Goal: Task Accomplishment & Management: Complete application form

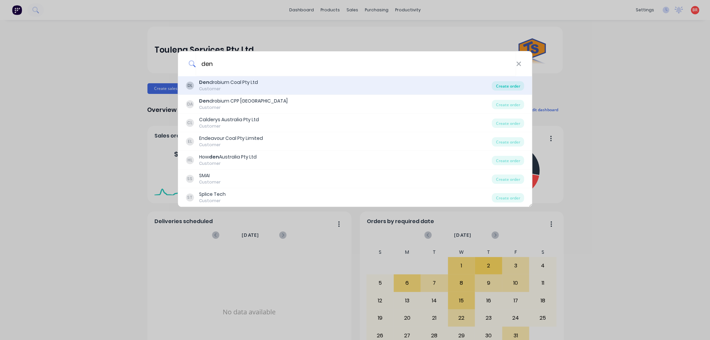
type input "den"
click at [507, 87] on div "Create order" at bounding box center [508, 85] width 32 height 9
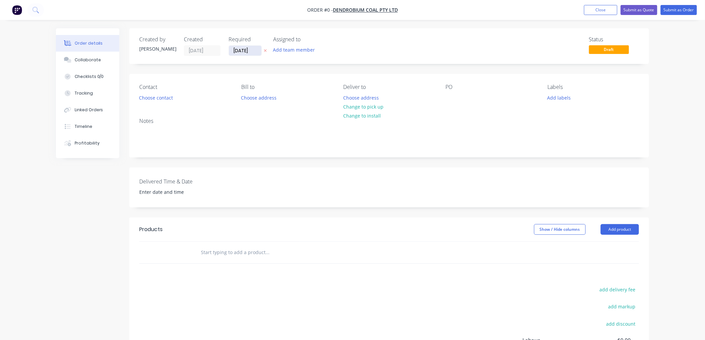
click at [245, 52] on input "[DATE]" at bounding box center [245, 51] width 33 height 10
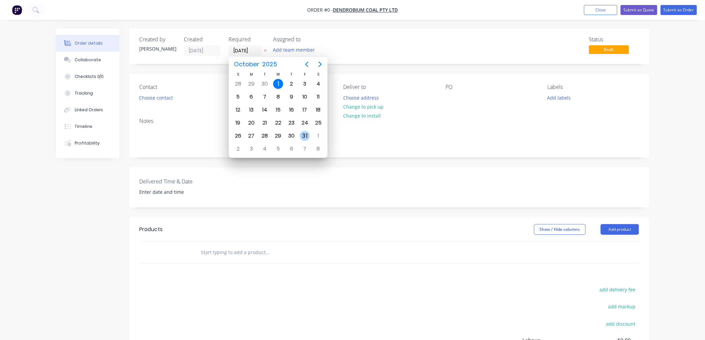
click at [310, 134] on div "31" at bounding box center [304, 136] width 13 height 13
type input "[DATE]"
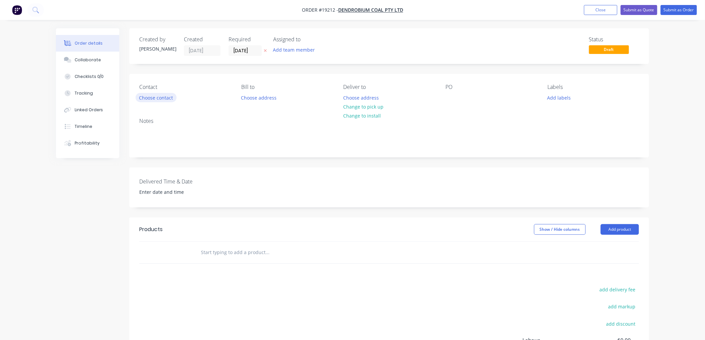
click at [149, 97] on button "Choose contact" at bounding box center [156, 97] width 41 height 9
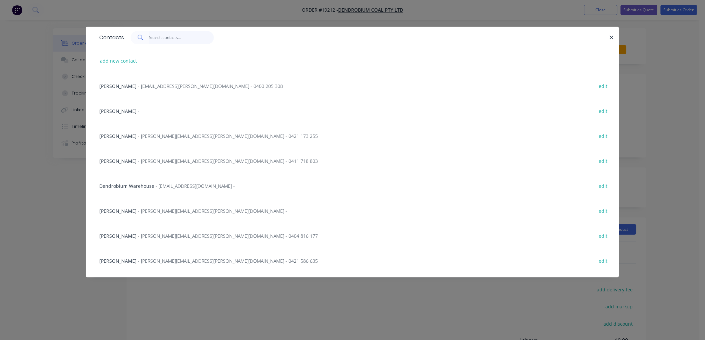
click at [168, 33] on input "text" at bounding box center [181, 37] width 65 height 13
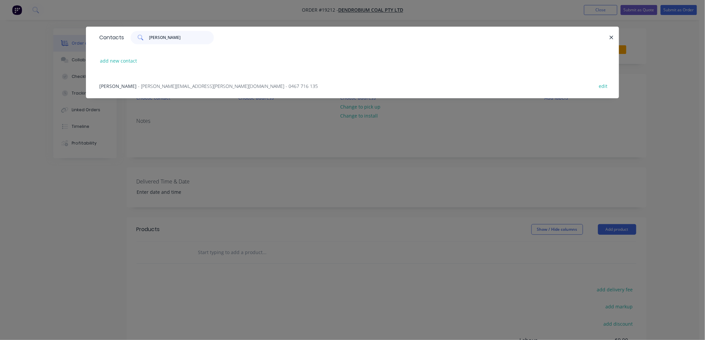
type input "[PERSON_NAME]"
click at [161, 82] on div "Todd de Leeuw - [EMAIL_ADDRESS][PERSON_NAME][DOMAIN_NAME] - 0467 716 135 edit" at bounding box center [352, 85] width 513 height 25
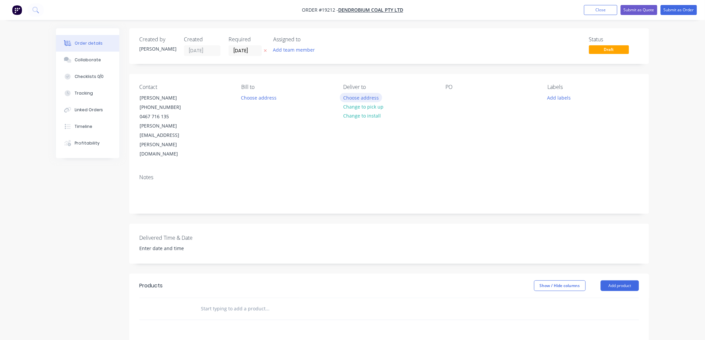
click at [354, 99] on button "Choose address" at bounding box center [361, 97] width 43 height 9
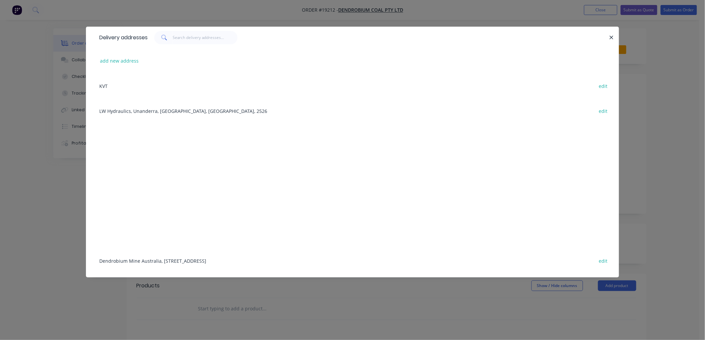
click at [151, 262] on div "Dendrobium Mine [GEOGRAPHIC_DATA], [STREET_ADDRESS] edit" at bounding box center [352, 260] width 513 height 25
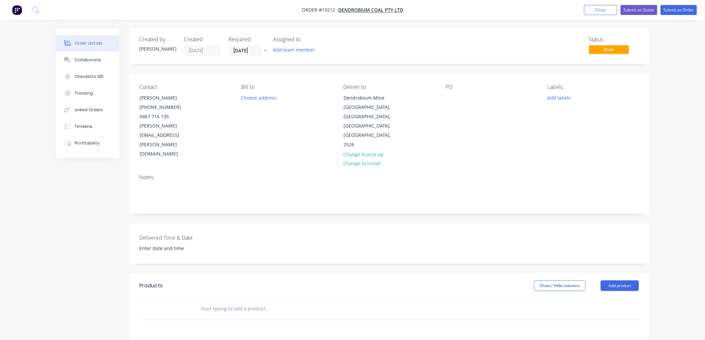
click at [213, 302] on input "text" at bounding box center [266, 308] width 133 height 13
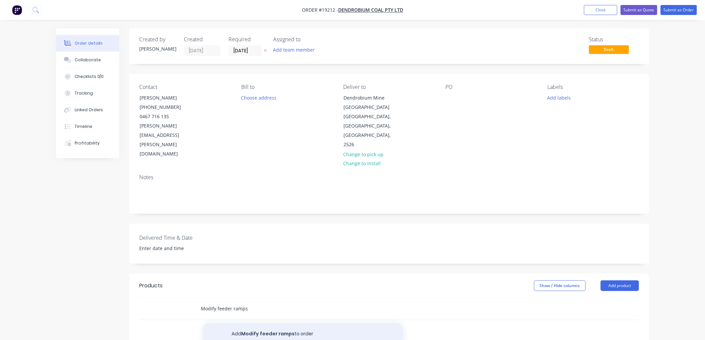
type input "Modify feeder ramps"
click at [268, 323] on button "Add Modify feeder ramps to order" at bounding box center [303, 333] width 200 height 21
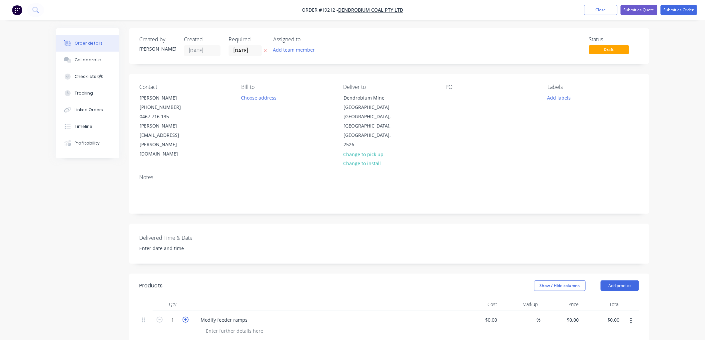
click at [185, 317] on icon "button" at bounding box center [186, 320] width 6 height 6
type input "2"
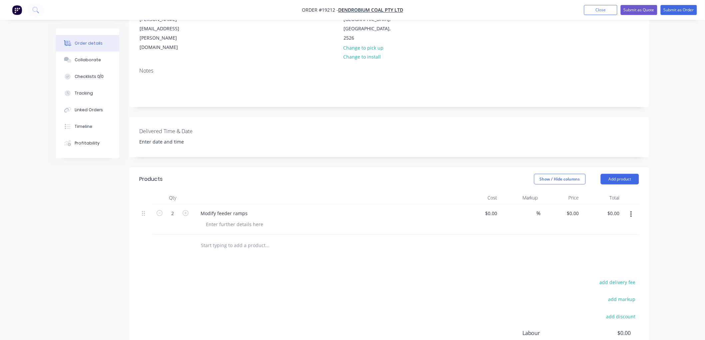
scroll to position [111, 0]
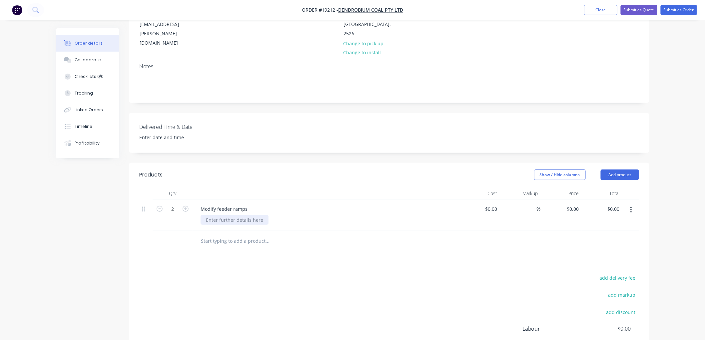
click at [225, 215] on div at bounding box center [234, 220] width 68 height 10
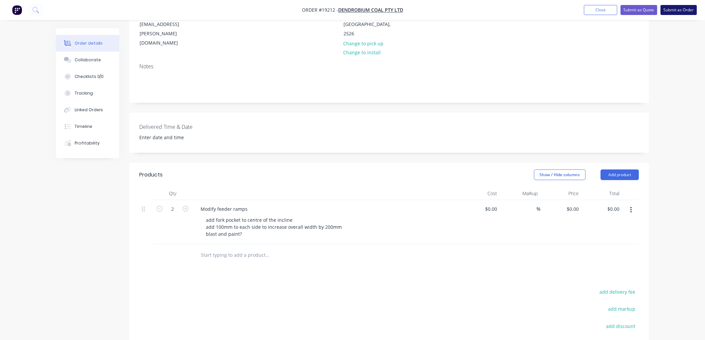
click at [673, 9] on button "Submit as Order" at bounding box center [678, 10] width 36 height 10
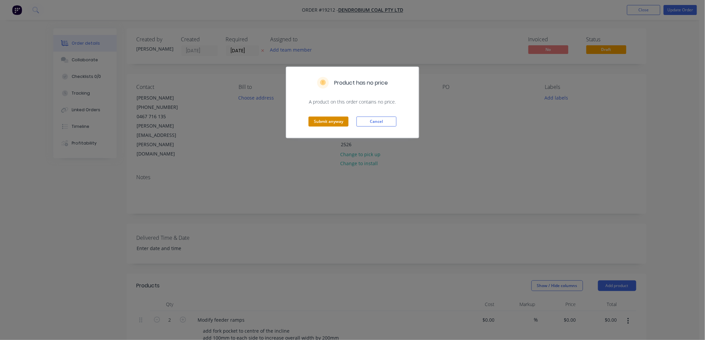
click at [327, 120] on button "Submit anyway" at bounding box center [328, 122] width 40 height 10
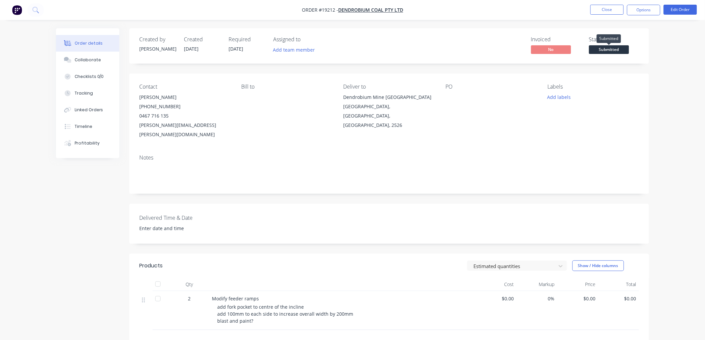
click at [614, 49] on span "Submitted" at bounding box center [609, 49] width 40 height 8
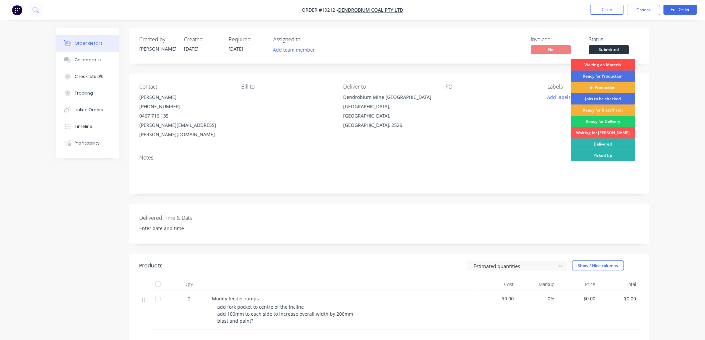
click at [607, 65] on div "Waiting on Materia" at bounding box center [603, 64] width 64 height 11
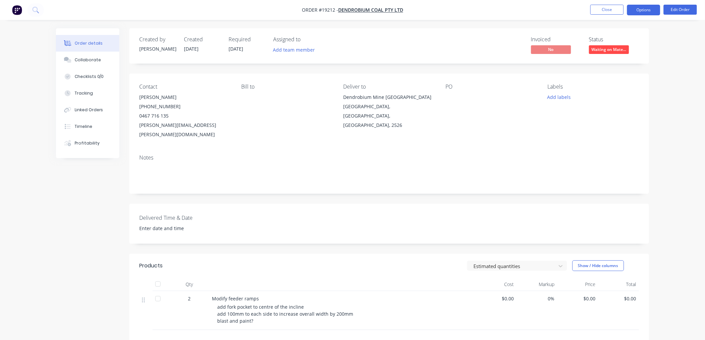
click at [642, 11] on button "Options" at bounding box center [643, 10] width 33 height 11
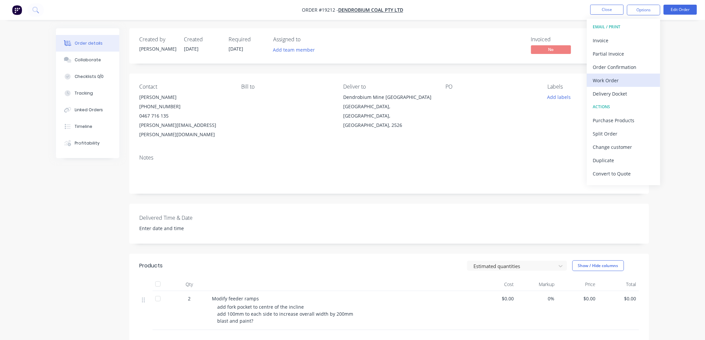
click at [609, 80] on div "Work Order" at bounding box center [623, 81] width 61 height 10
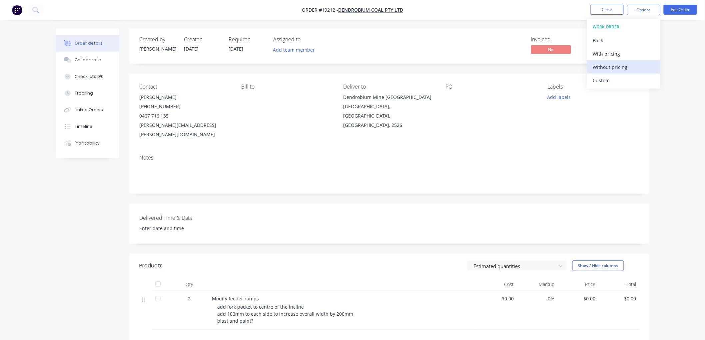
click at [606, 67] on div "Without pricing" at bounding box center [623, 67] width 61 height 10
click at [677, 59] on div "Order details Collaborate Checklists 0/0 Tracking Linked Orders Timeline Profit…" at bounding box center [352, 224] width 705 height 449
